Goal: Check status: Check status

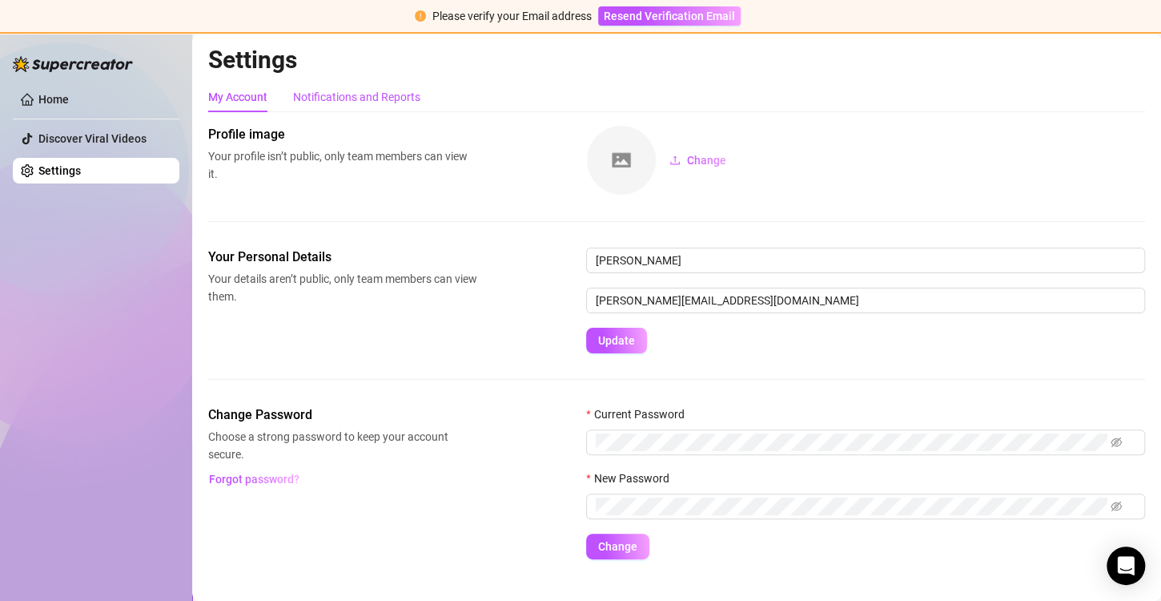
click at [315, 102] on div "Notifications and Reports" at bounding box center [356, 97] width 127 height 18
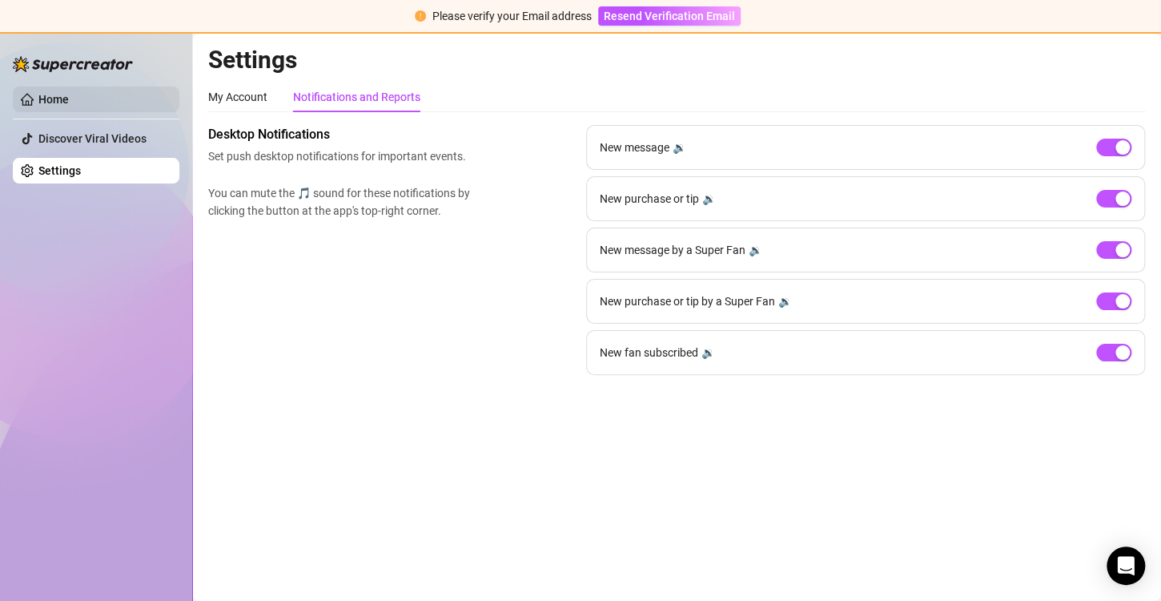
click at [65, 103] on link "Home" at bounding box center [53, 99] width 30 height 13
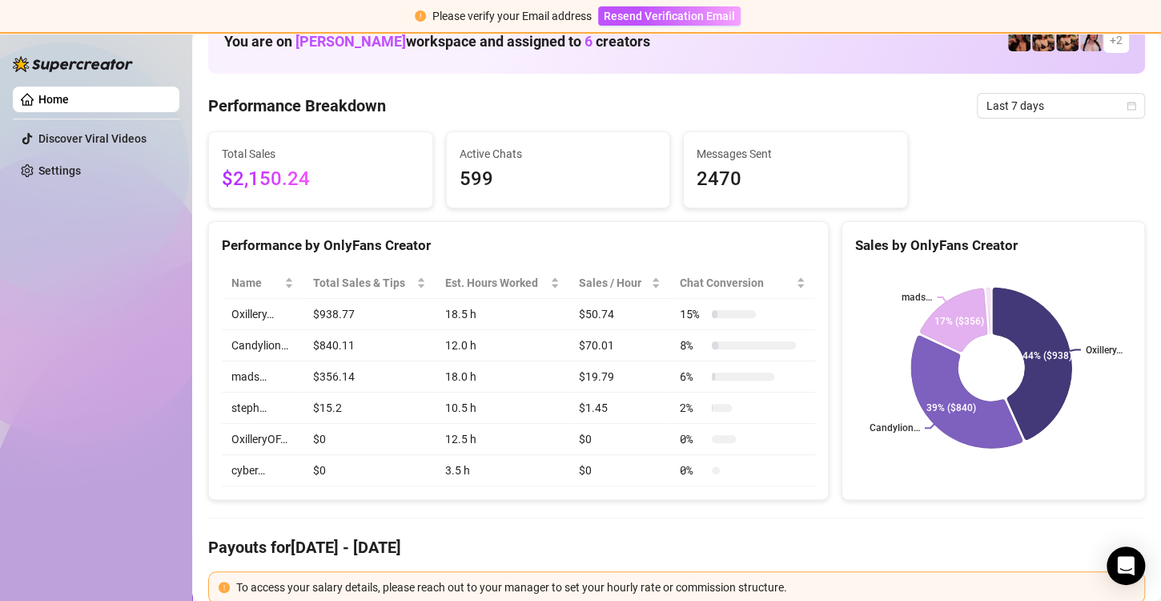
scroll to position [80, 0]
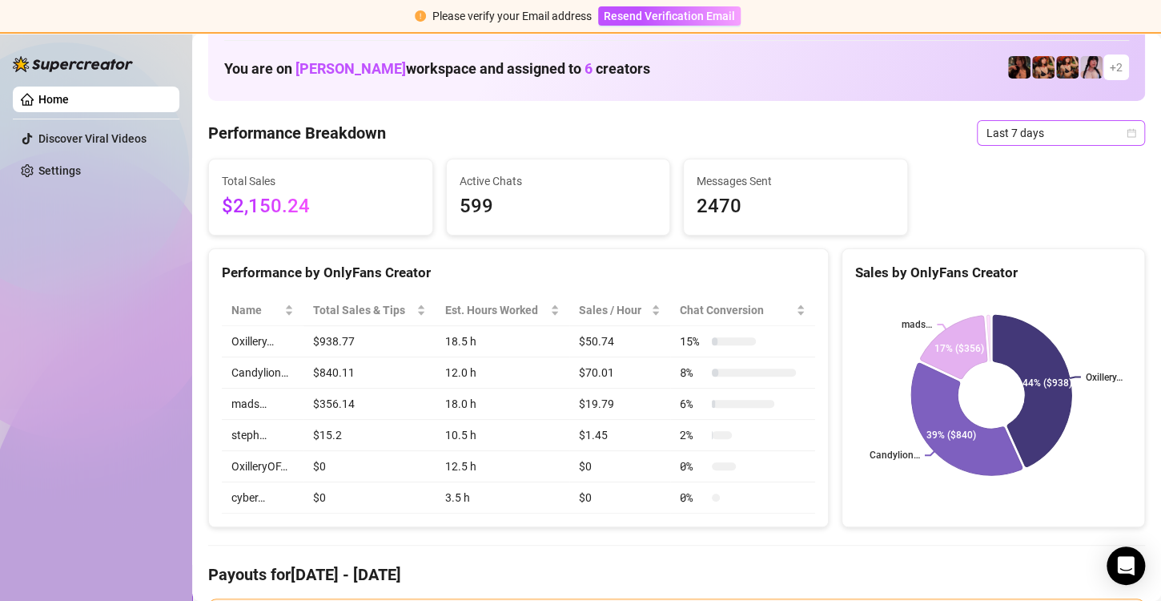
click at [1074, 130] on span "Last 7 days" at bounding box center [1061, 133] width 149 height 24
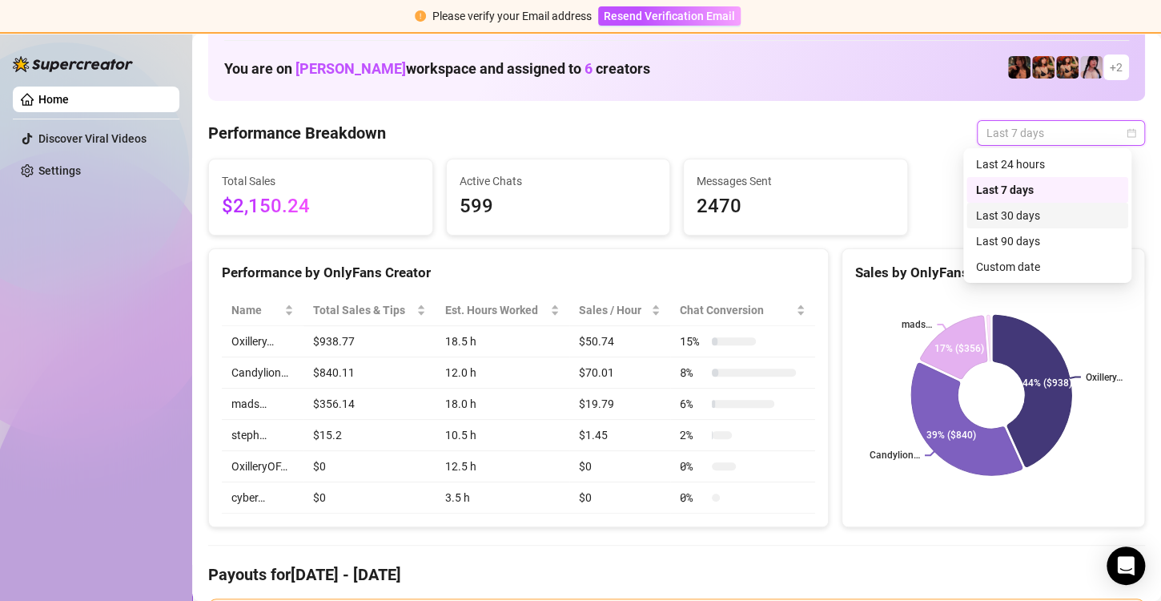
click at [1019, 218] on div "Last 30 days" at bounding box center [1047, 216] width 143 height 18
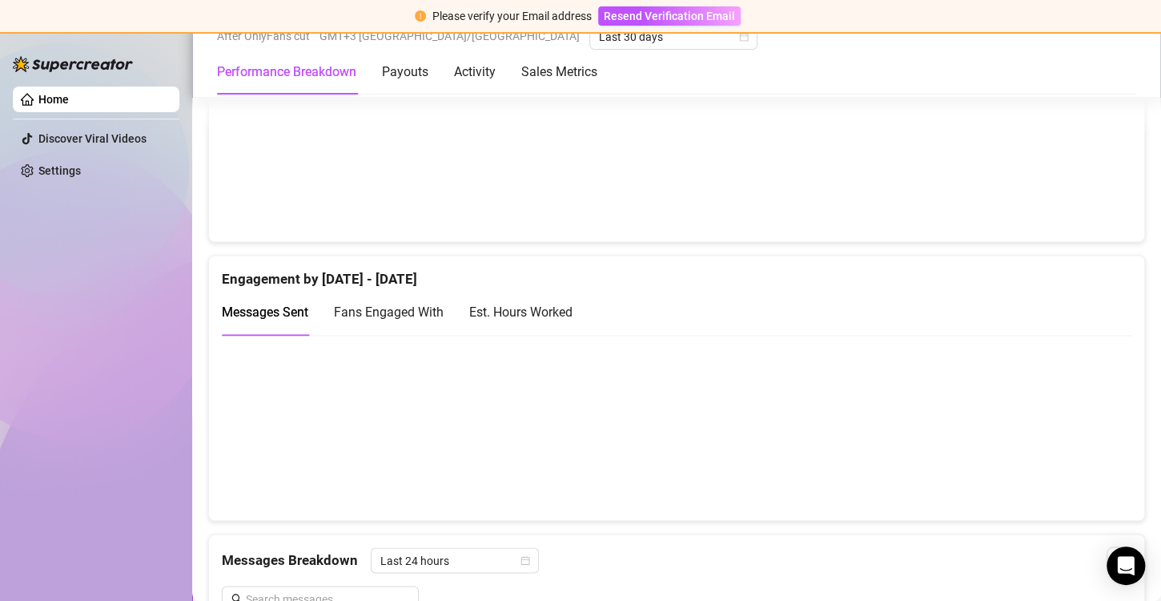
scroll to position [1121, 0]
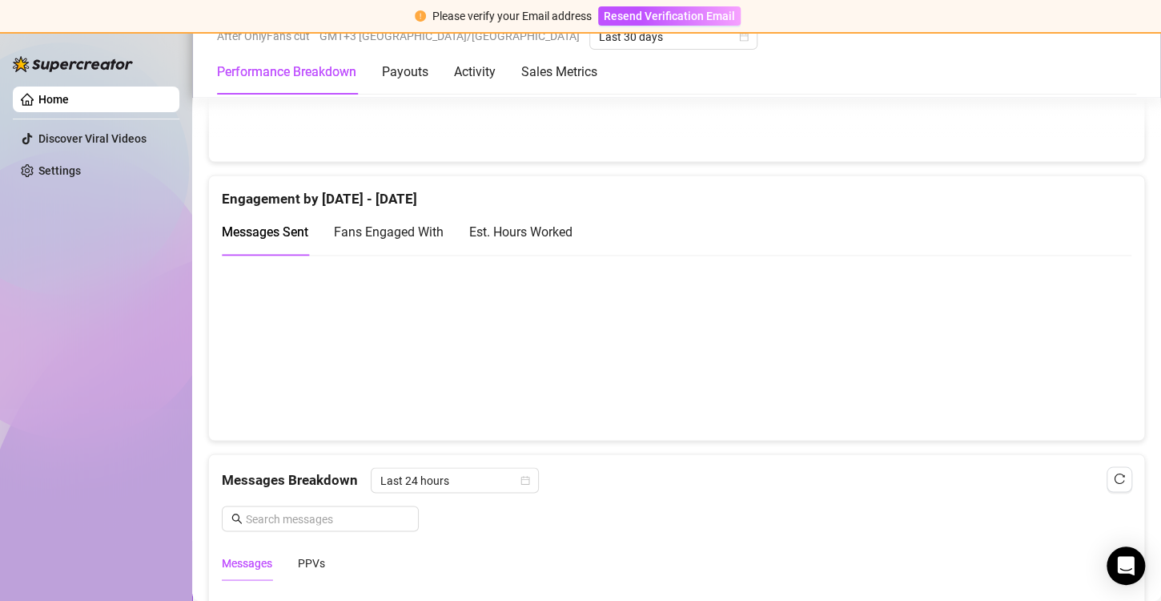
click at [405, 239] on div "Fans Engaged With" at bounding box center [389, 232] width 110 height 46
click at [538, 222] on div "Est. Hours Worked" at bounding box center [520, 232] width 103 height 20
click at [390, 227] on span "Fans Engaged With" at bounding box center [389, 231] width 110 height 15
click at [297, 225] on span "Messages Sent" at bounding box center [265, 231] width 86 height 15
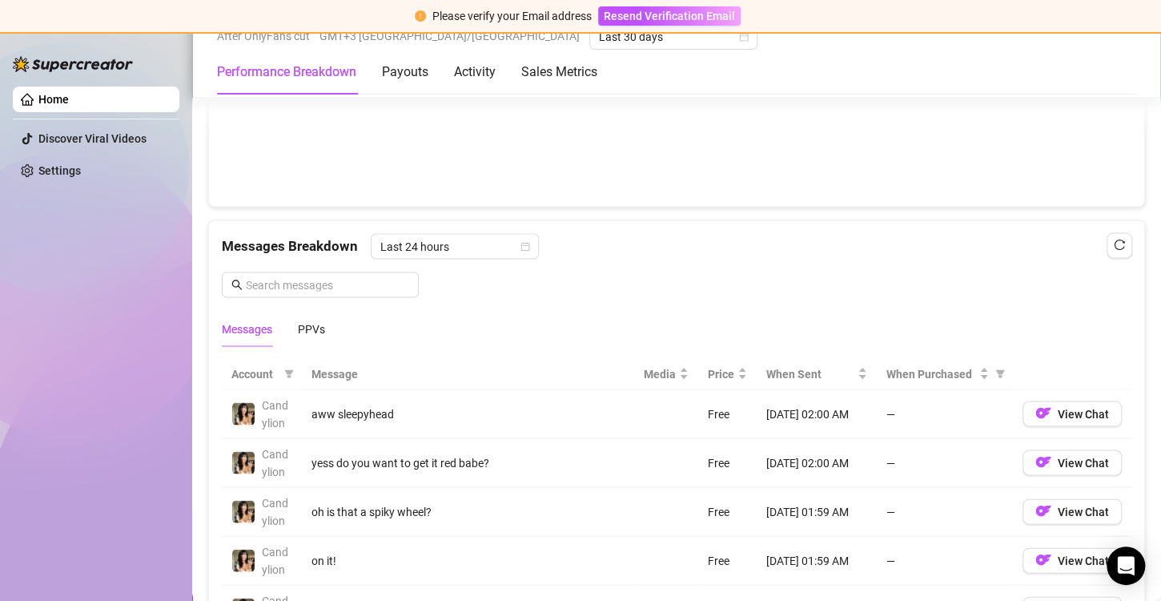
scroll to position [1442, 0]
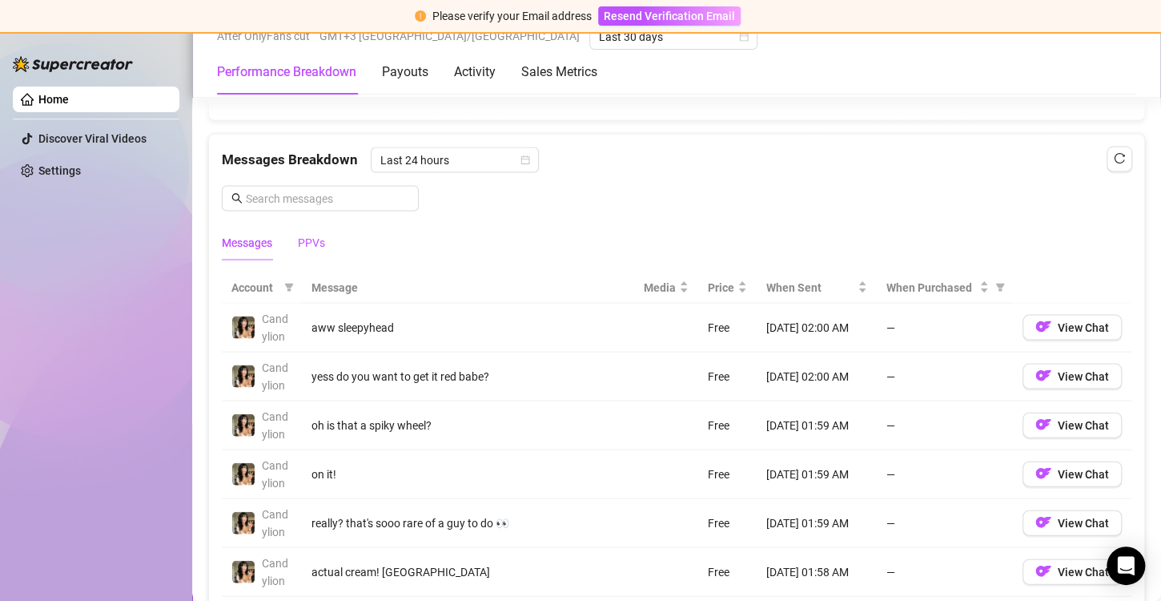
click at [316, 244] on div "PPVs" at bounding box center [311, 242] width 27 height 18
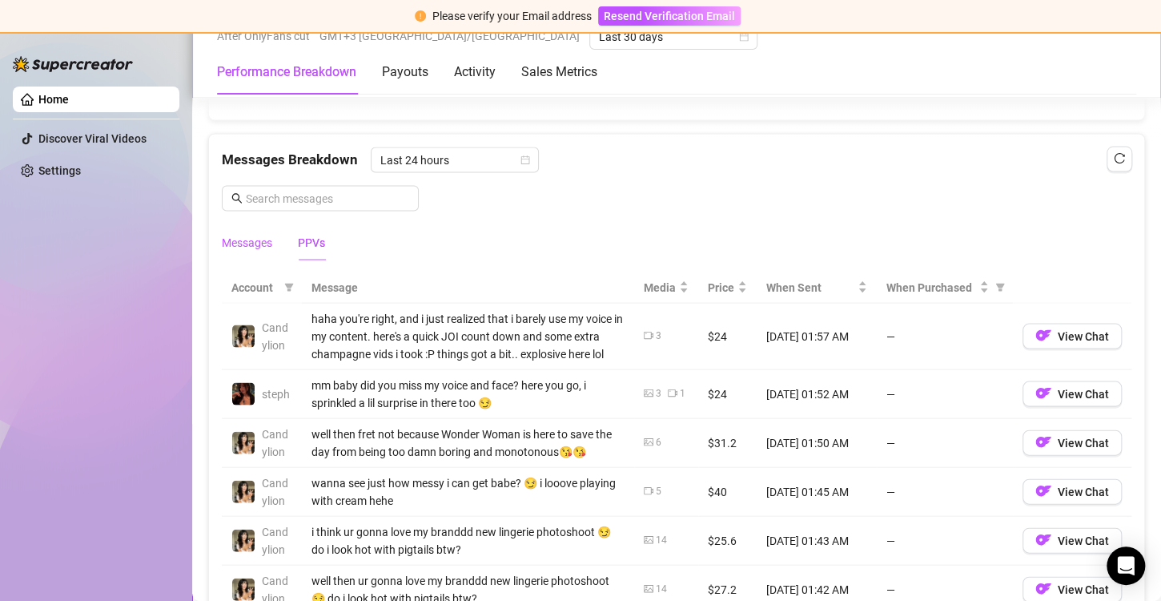
click at [250, 240] on div "Messages" at bounding box center [247, 242] width 50 height 18
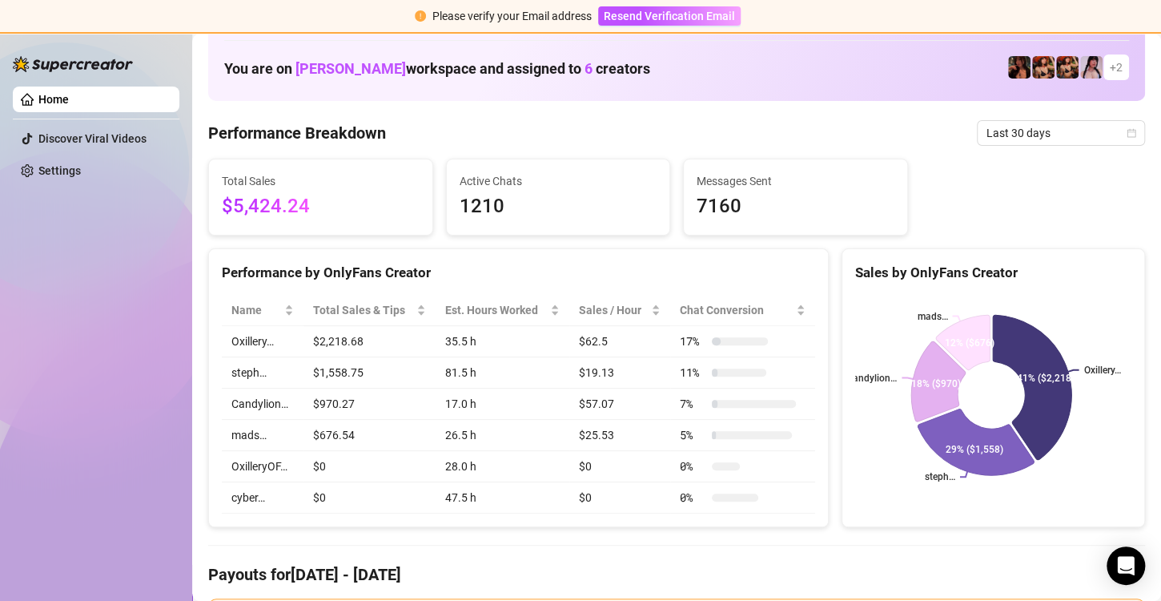
scroll to position [0, 0]
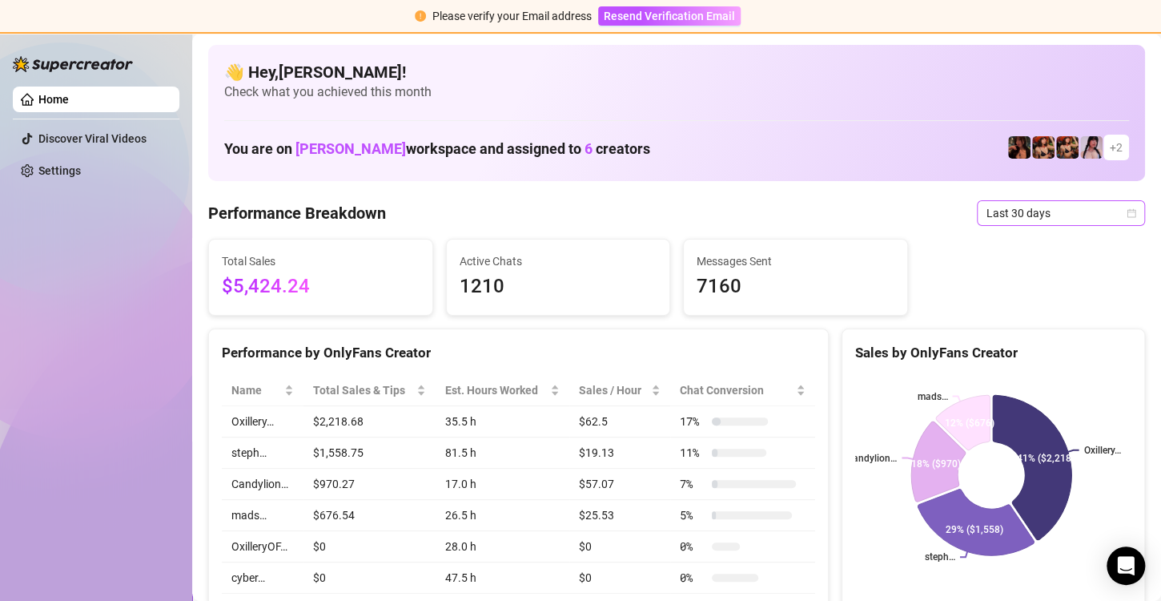
click at [999, 211] on span "Last 30 days" at bounding box center [1061, 213] width 149 height 24
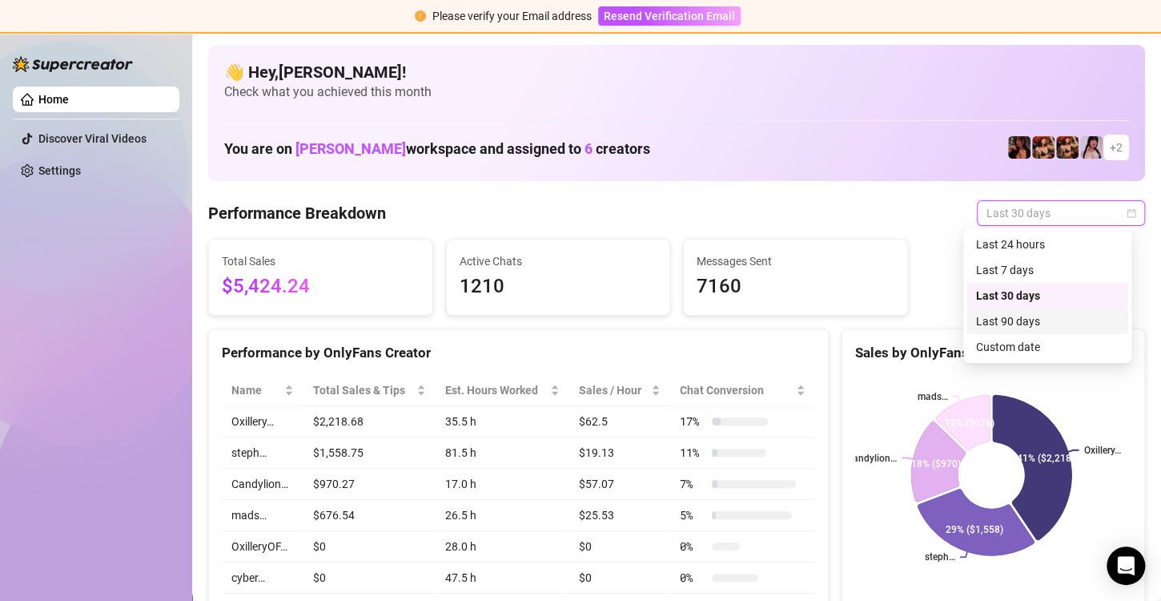
click at [1034, 314] on div "Last 90 days" at bounding box center [1047, 321] width 143 height 18
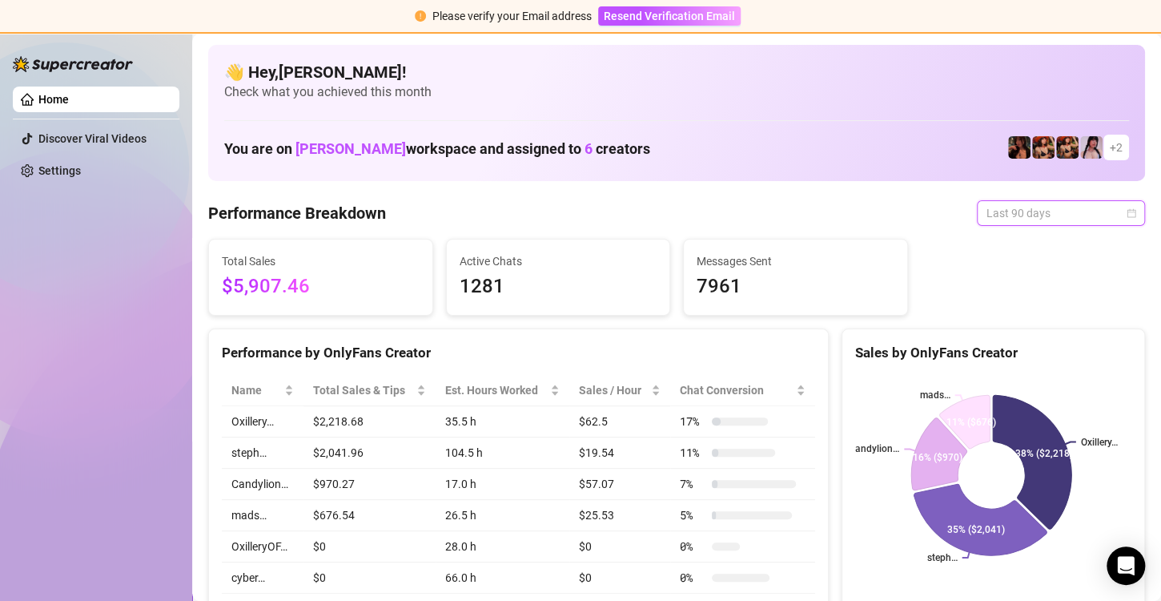
click at [1006, 218] on span "Last 90 days" at bounding box center [1061, 213] width 149 height 24
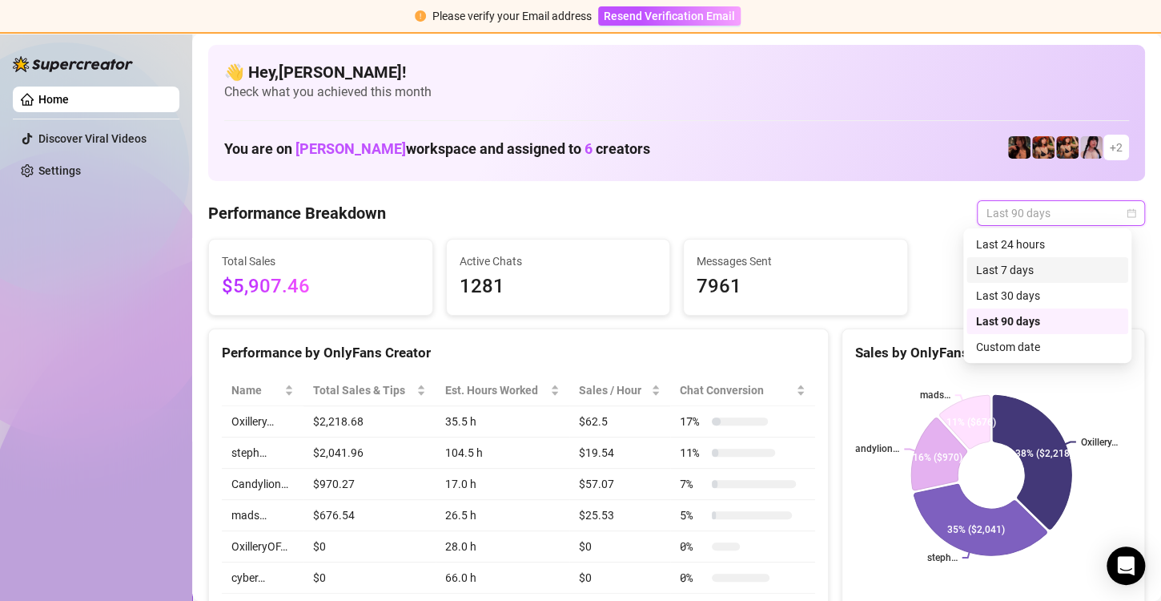
click at [1016, 271] on div "Last 7 days" at bounding box center [1047, 270] width 143 height 18
